Goal: Information Seeking & Learning: Learn about a topic

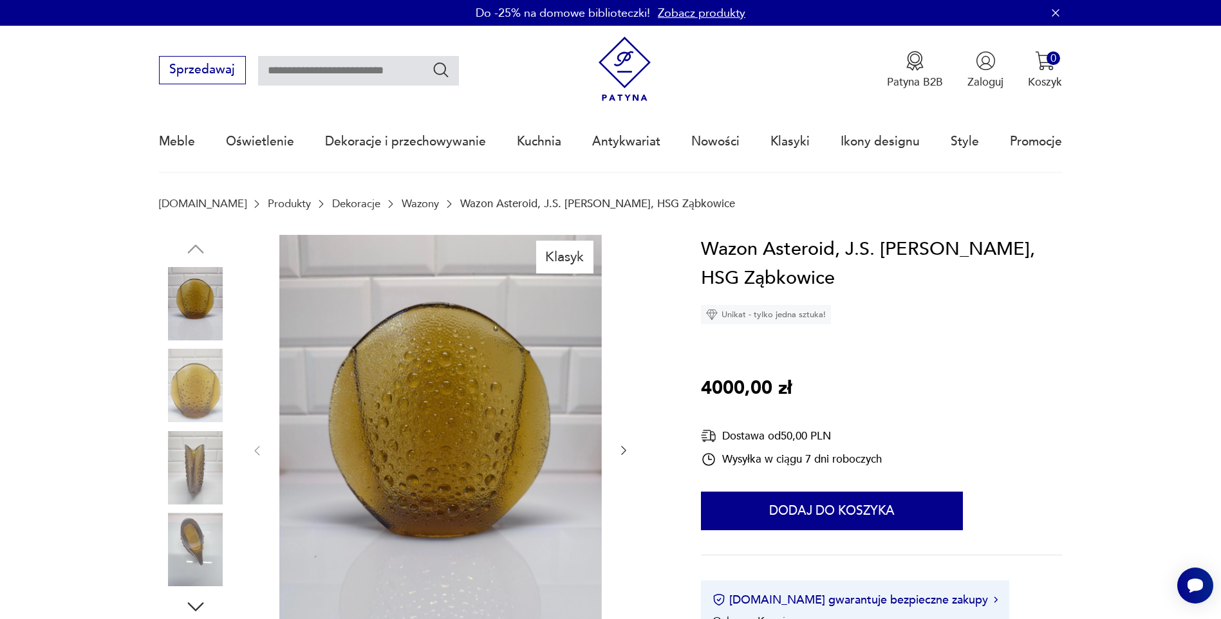
click at [283, 71] on input "text" at bounding box center [358, 71] width 201 height 30
type input "********"
click at [443, 75] on icon "Szukaj" at bounding box center [441, 70] width 19 height 19
type input "********"
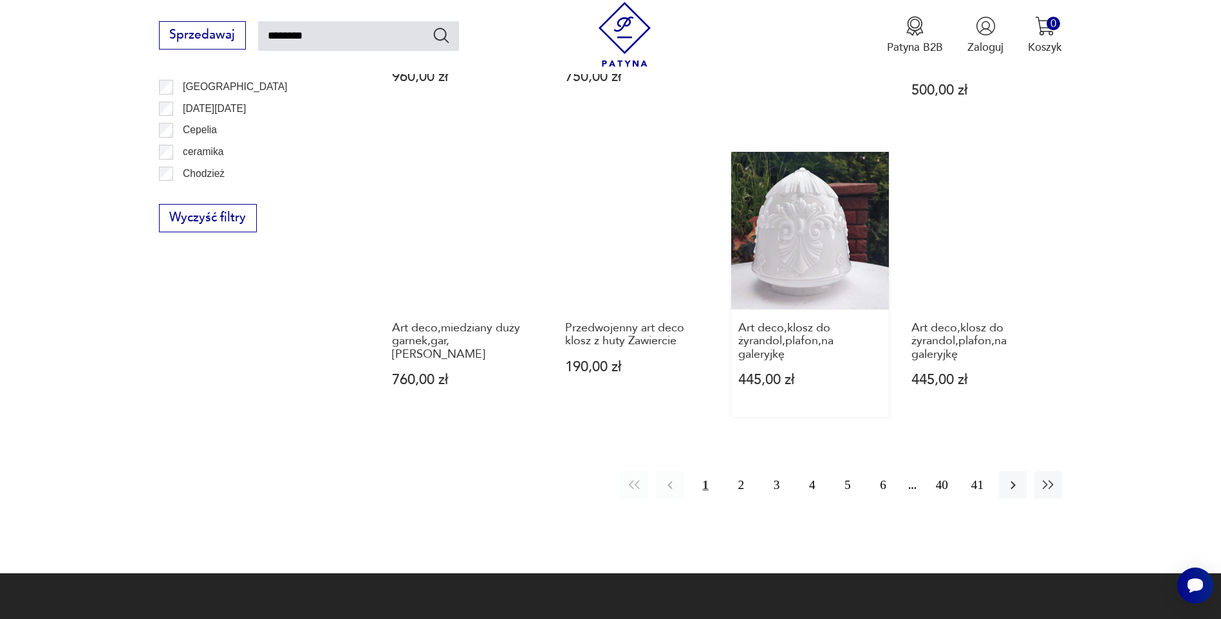
scroll to position [1241, 0]
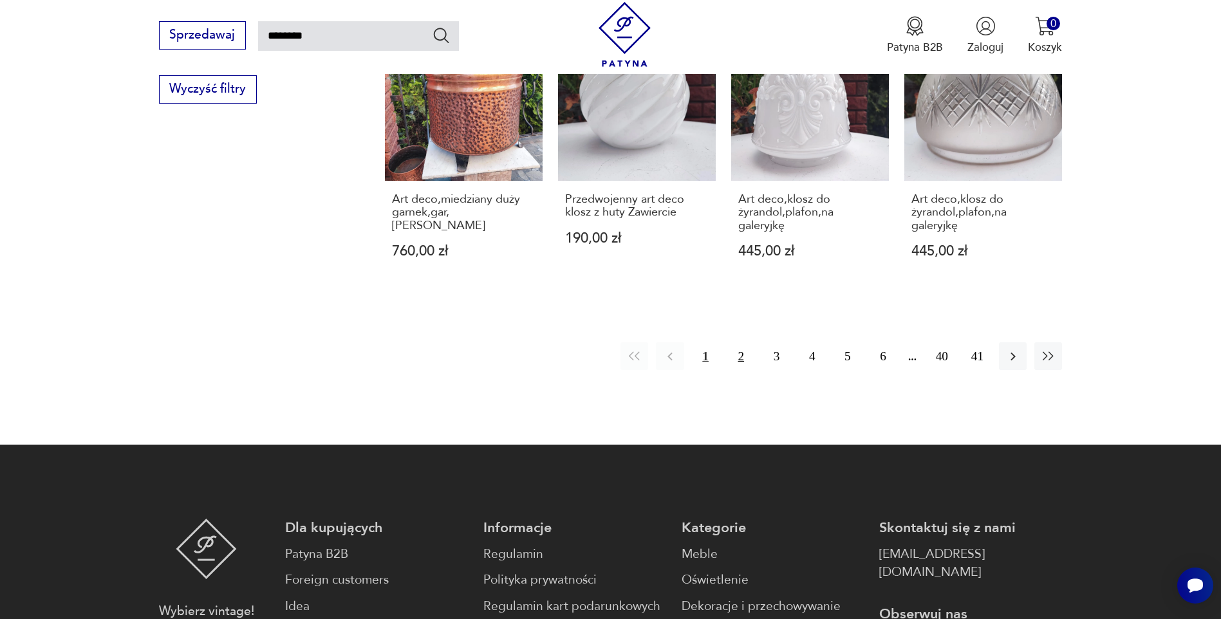
click at [735, 342] on button "2" at bounding box center [741, 356] width 28 height 28
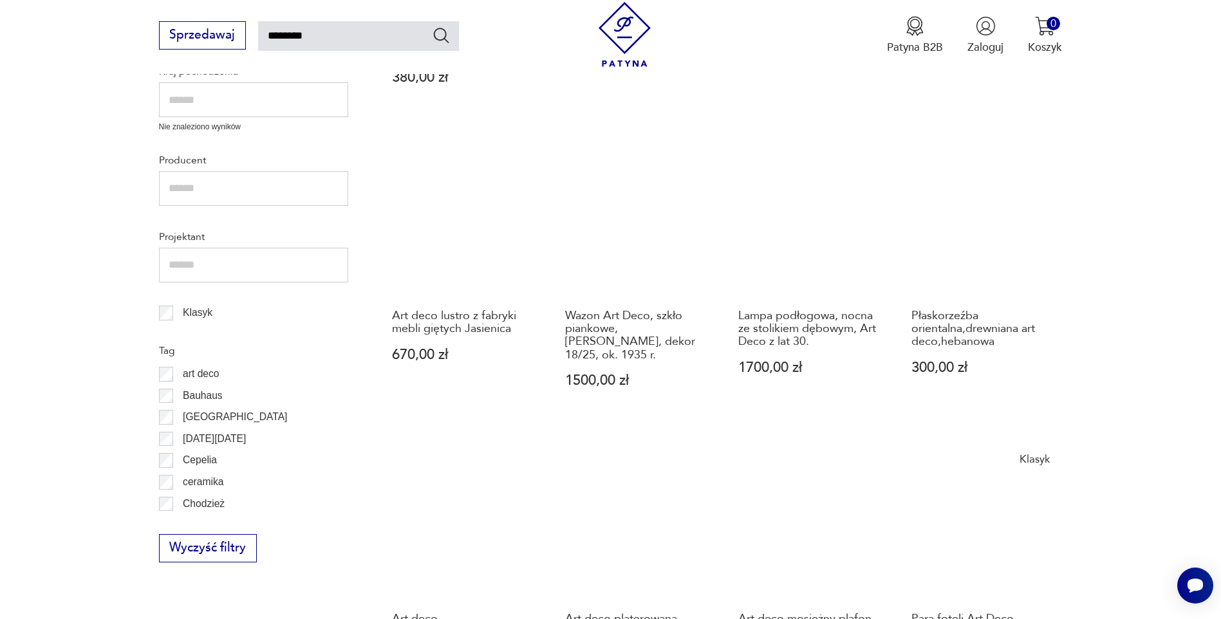
scroll to position [1040, 0]
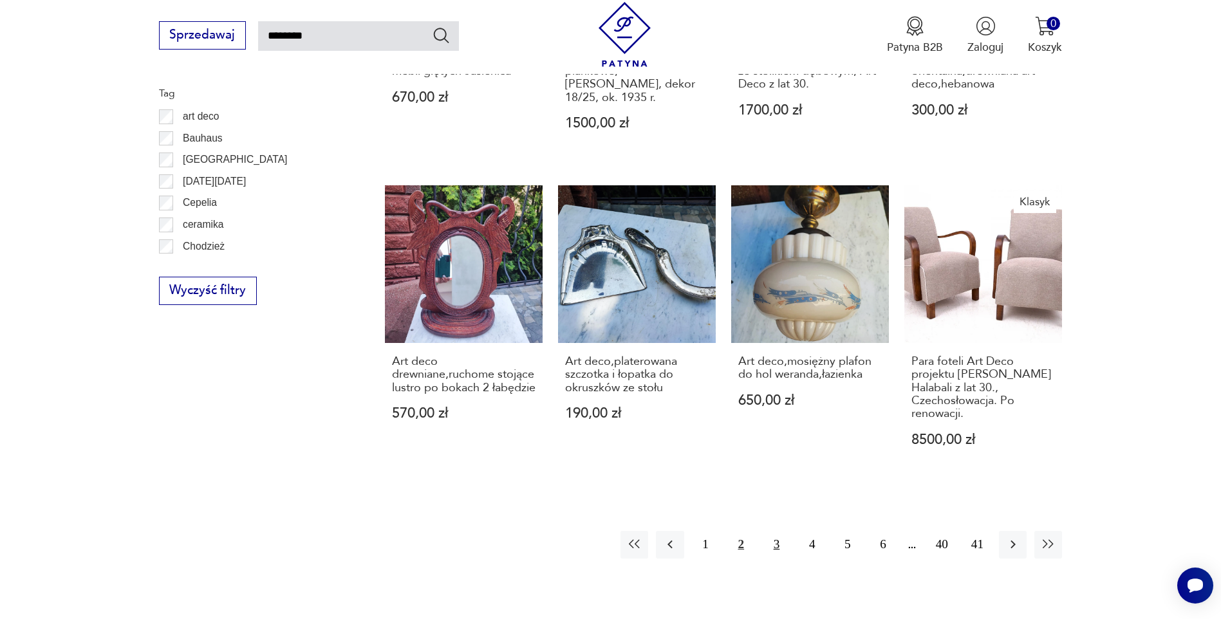
click at [780, 531] on button "3" at bounding box center [777, 545] width 28 height 28
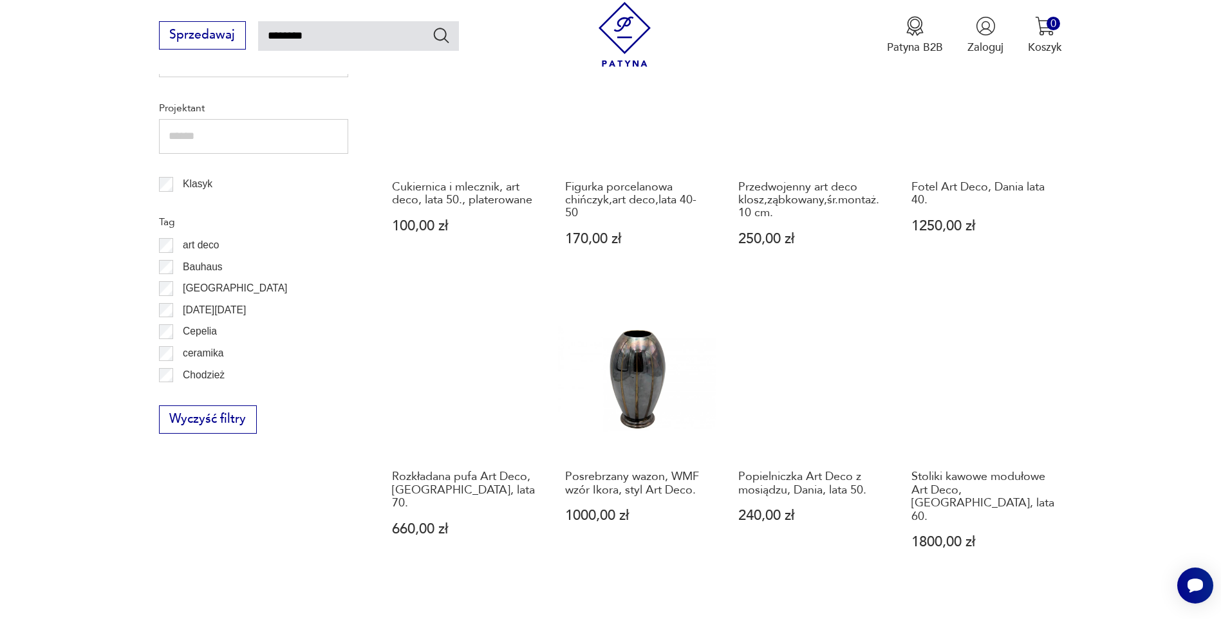
scroll to position [1104, 0]
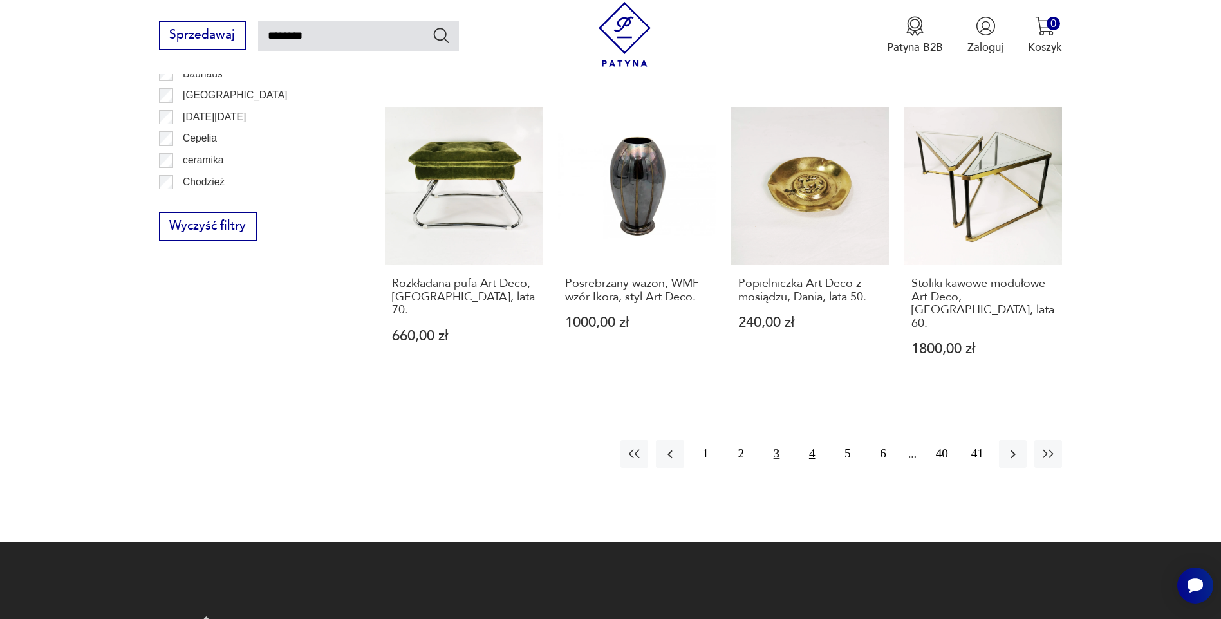
click at [815, 440] on button "4" at bounding box center [812, 454] width 28 height 28
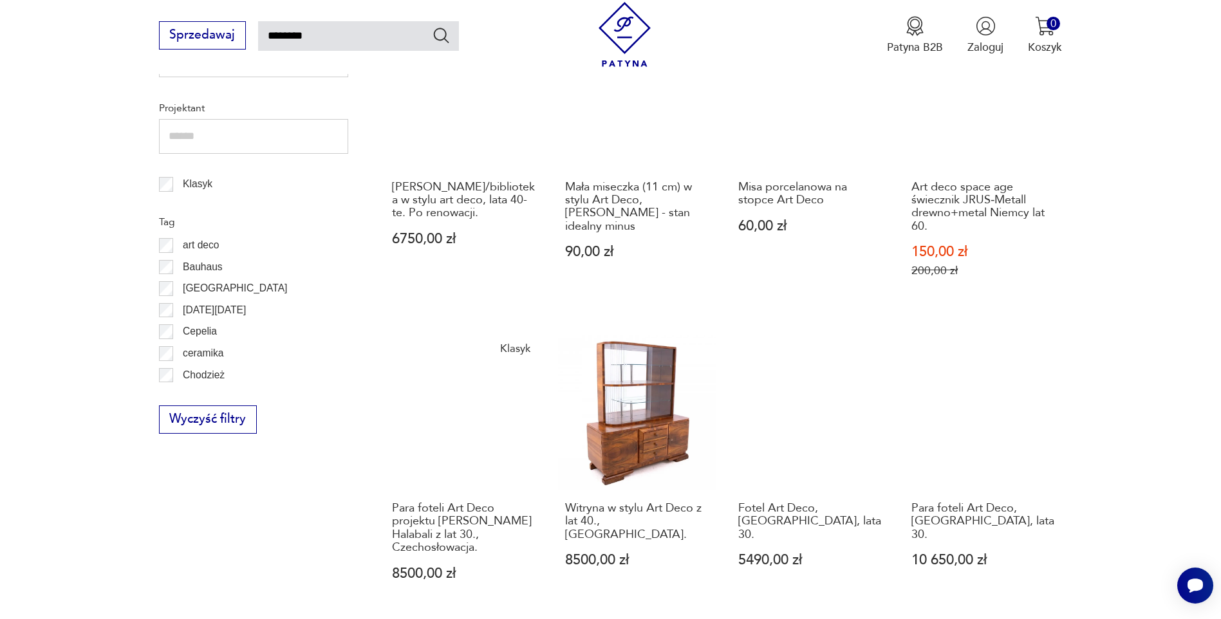
scroll to position [975, 0]
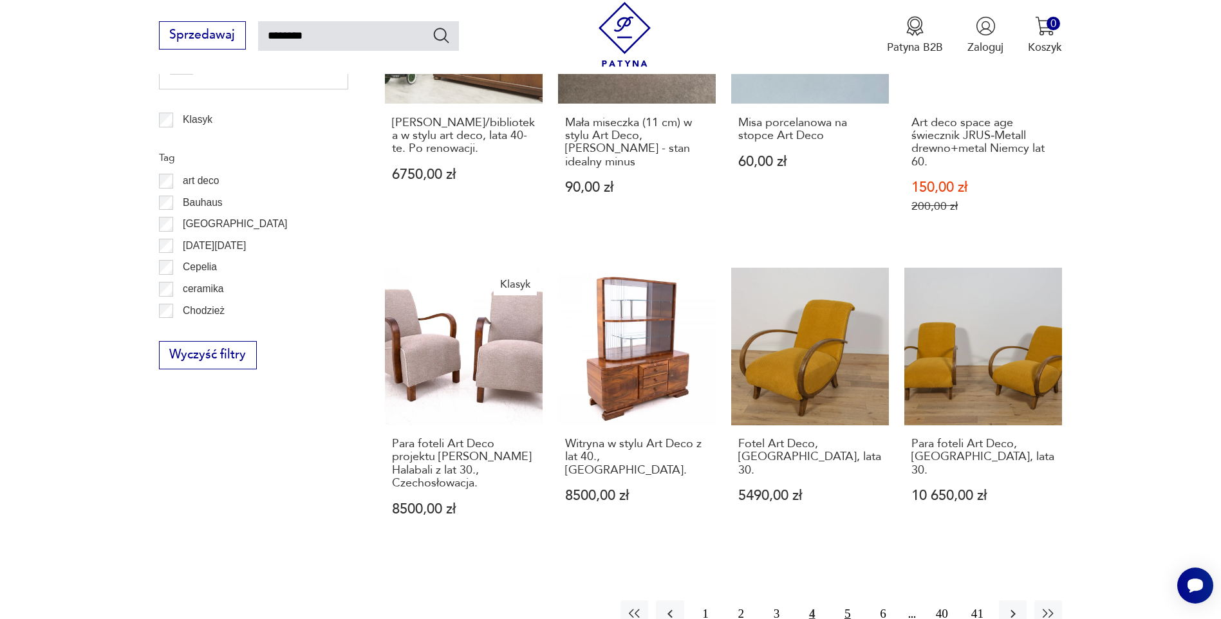
click at [845, 601] on button "5" at bounding box center [848, 615] width 28 height 28
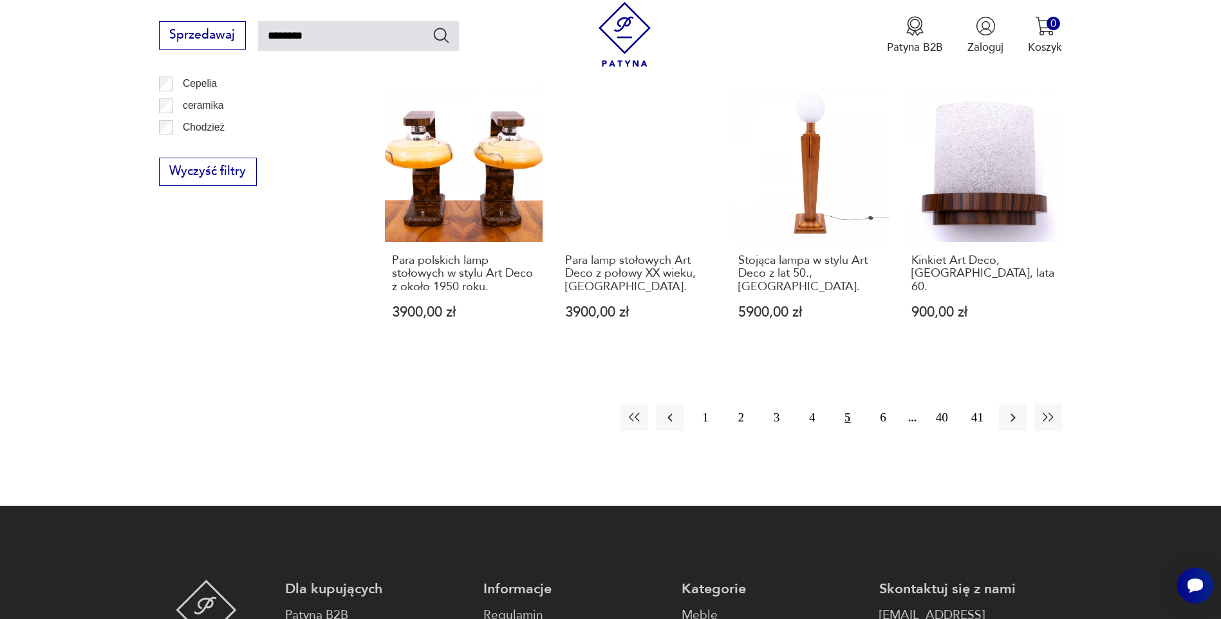
scroll to position [1223, 0]
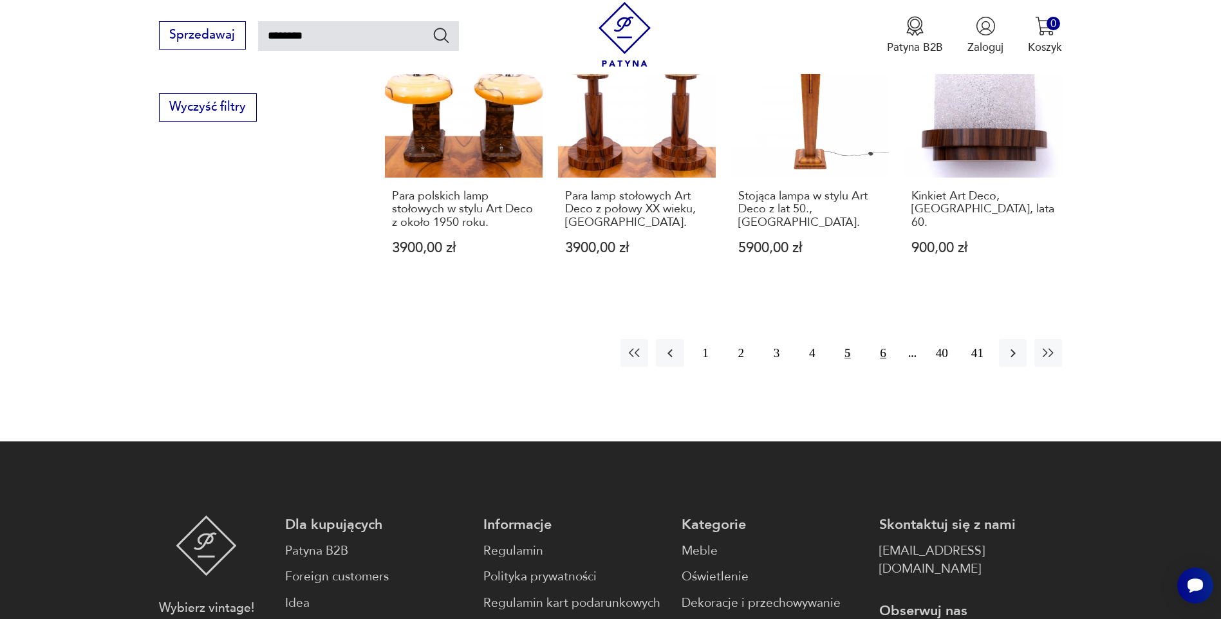
click at [881, 339] on button "6" at bounding box center [883, 353] width 28 height 28
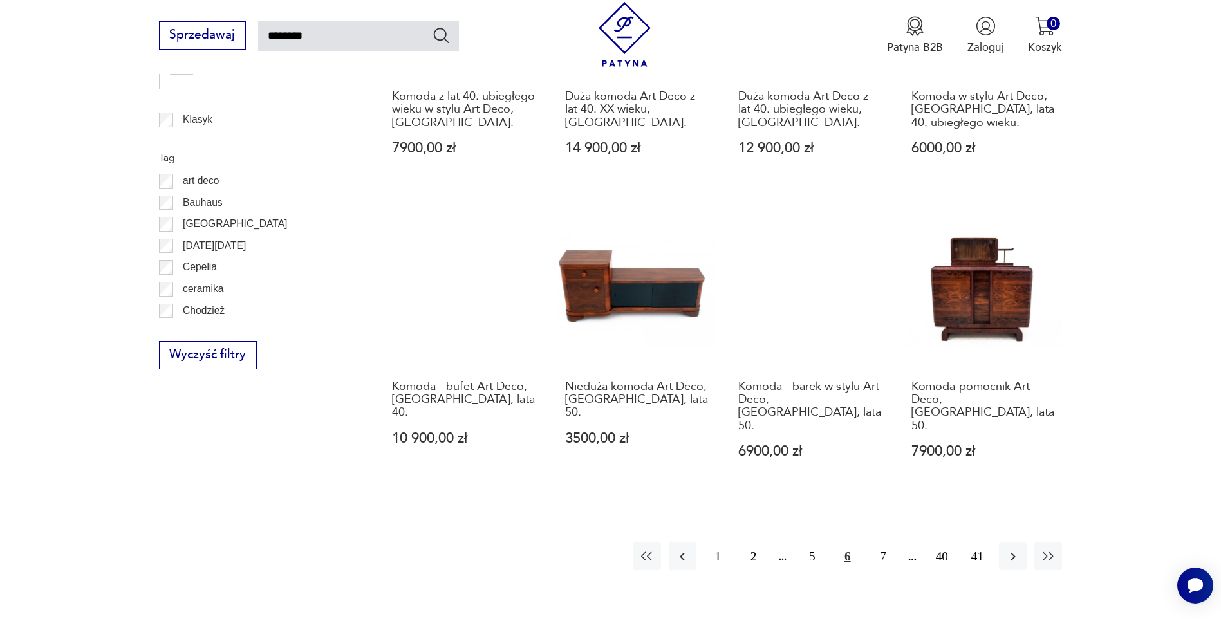
scroll to position [1233, 0]
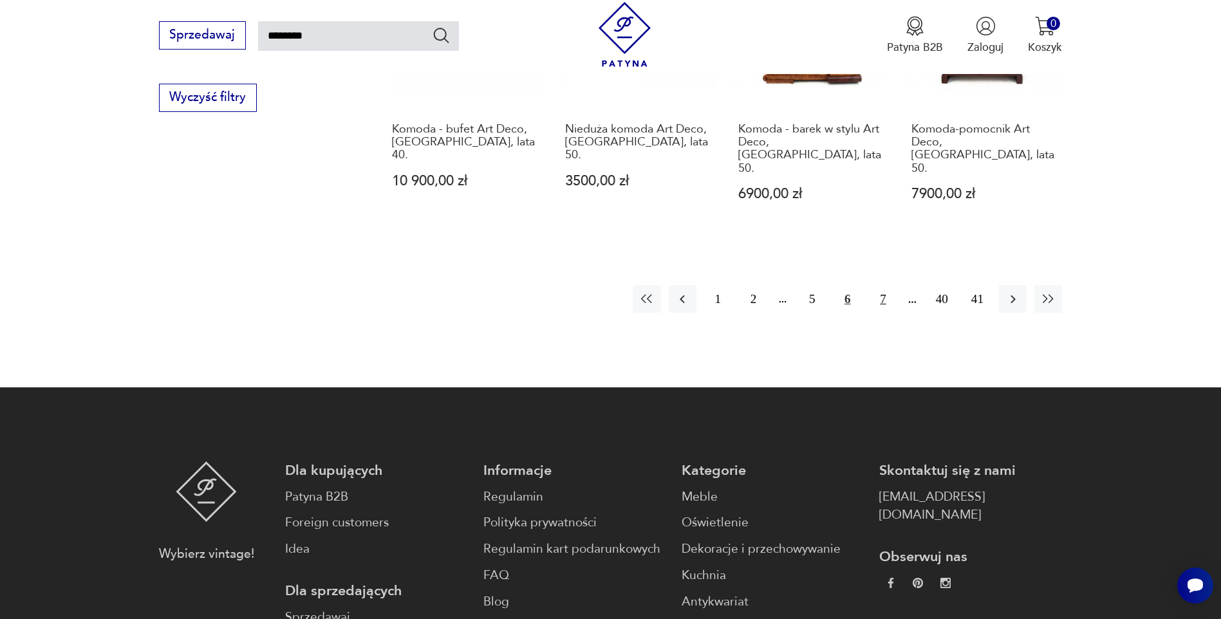
click at [883, 285] on button "7" at bounding box center [883, 299] width 28 height 28
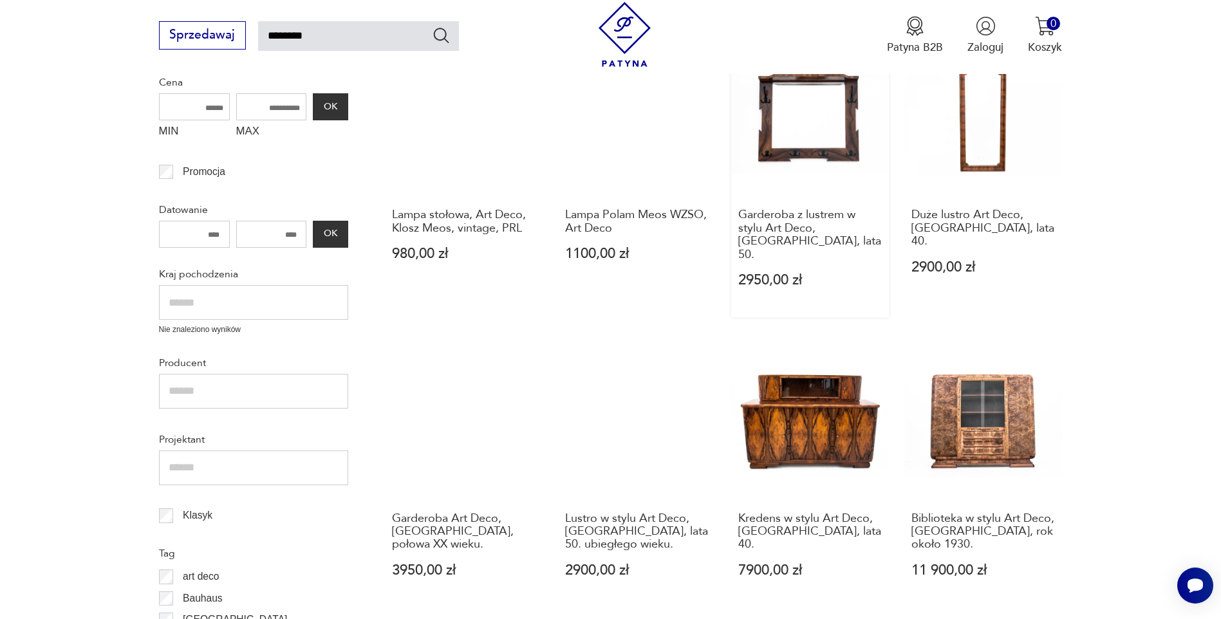
scroll to position [644, 0]
